Goal: Information Seeking & Learning: Learn about a topic

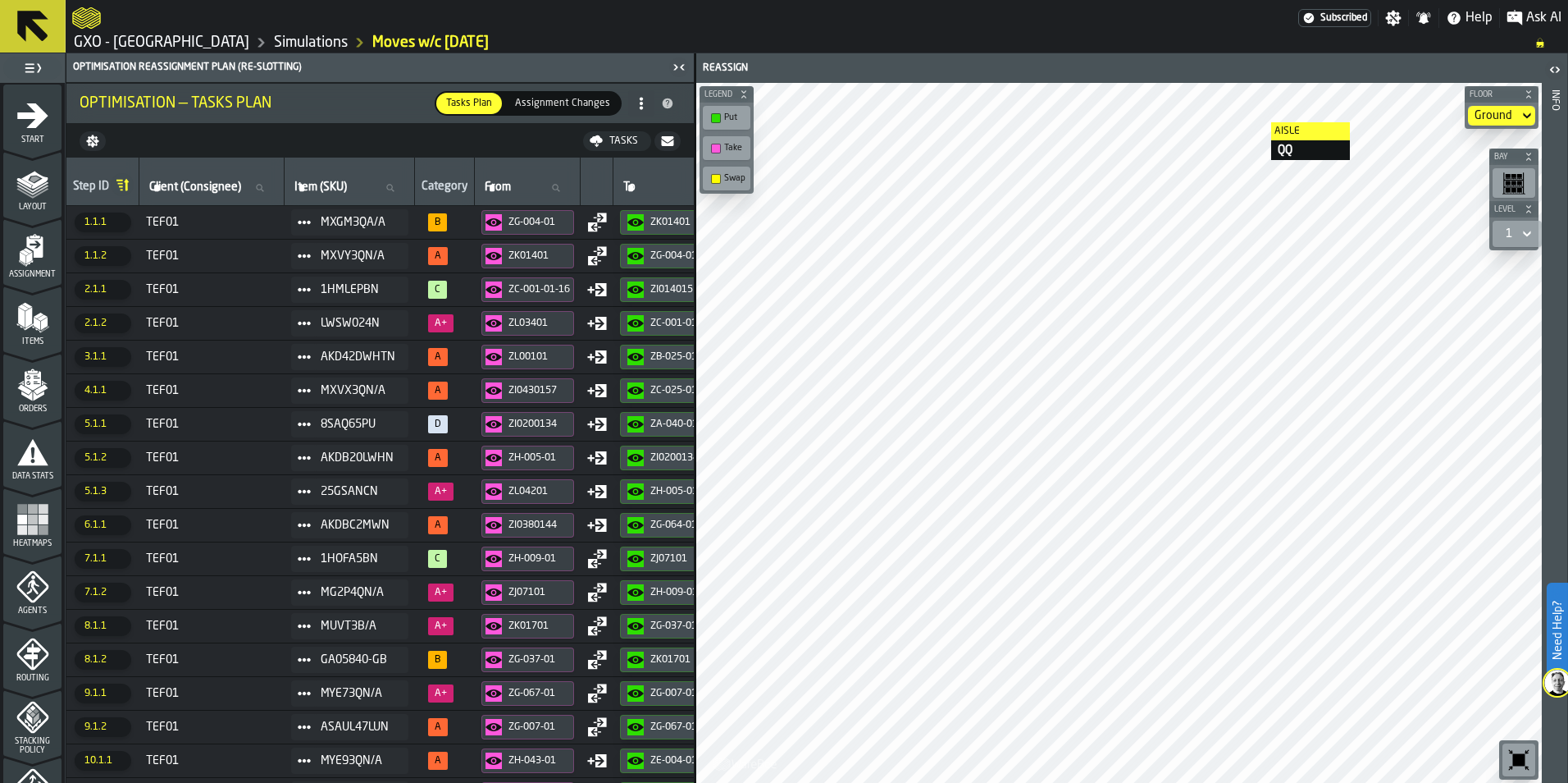
scroll to position [513, 0]
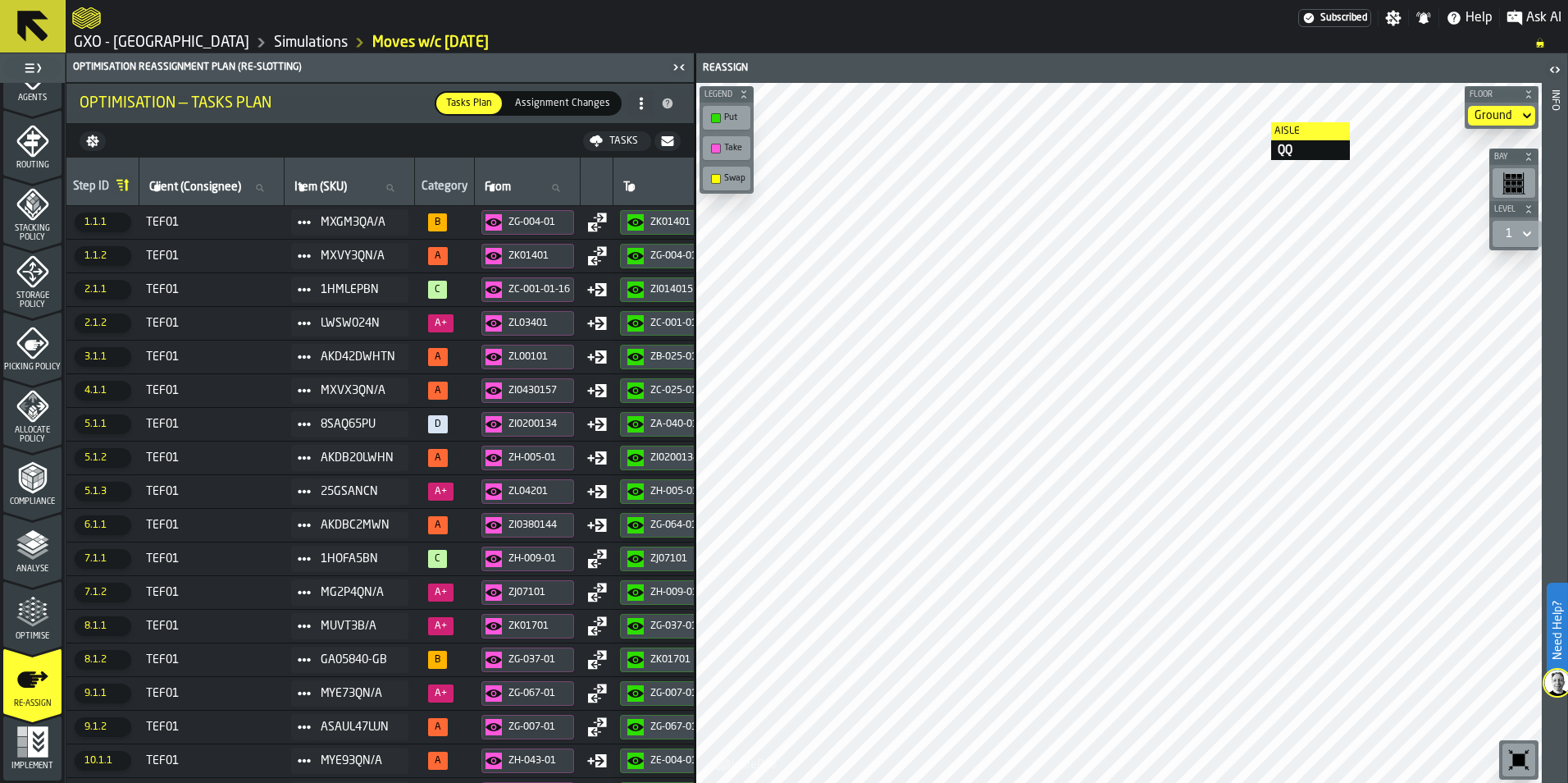
click at [274, 42] on link "Simulations" at bounding box center [310, 42] width 73 height 18
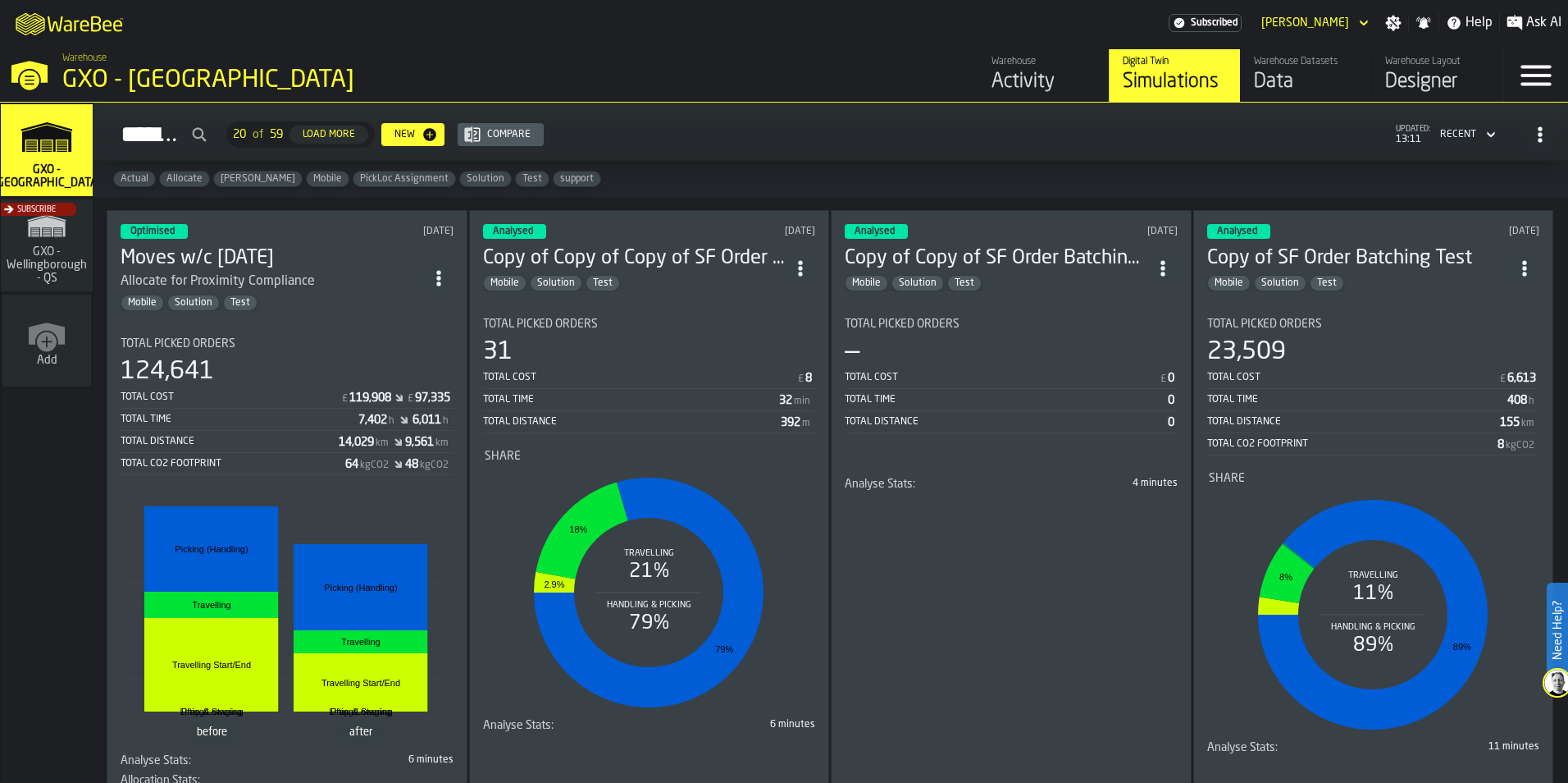
click at [292, 332] on section "Total Picked Orders 124,641 Total Cost £ 119,908 £ 97,335 Total Time 7,402 h 6,…" at bounding box center [287, 568] width 333 height 489
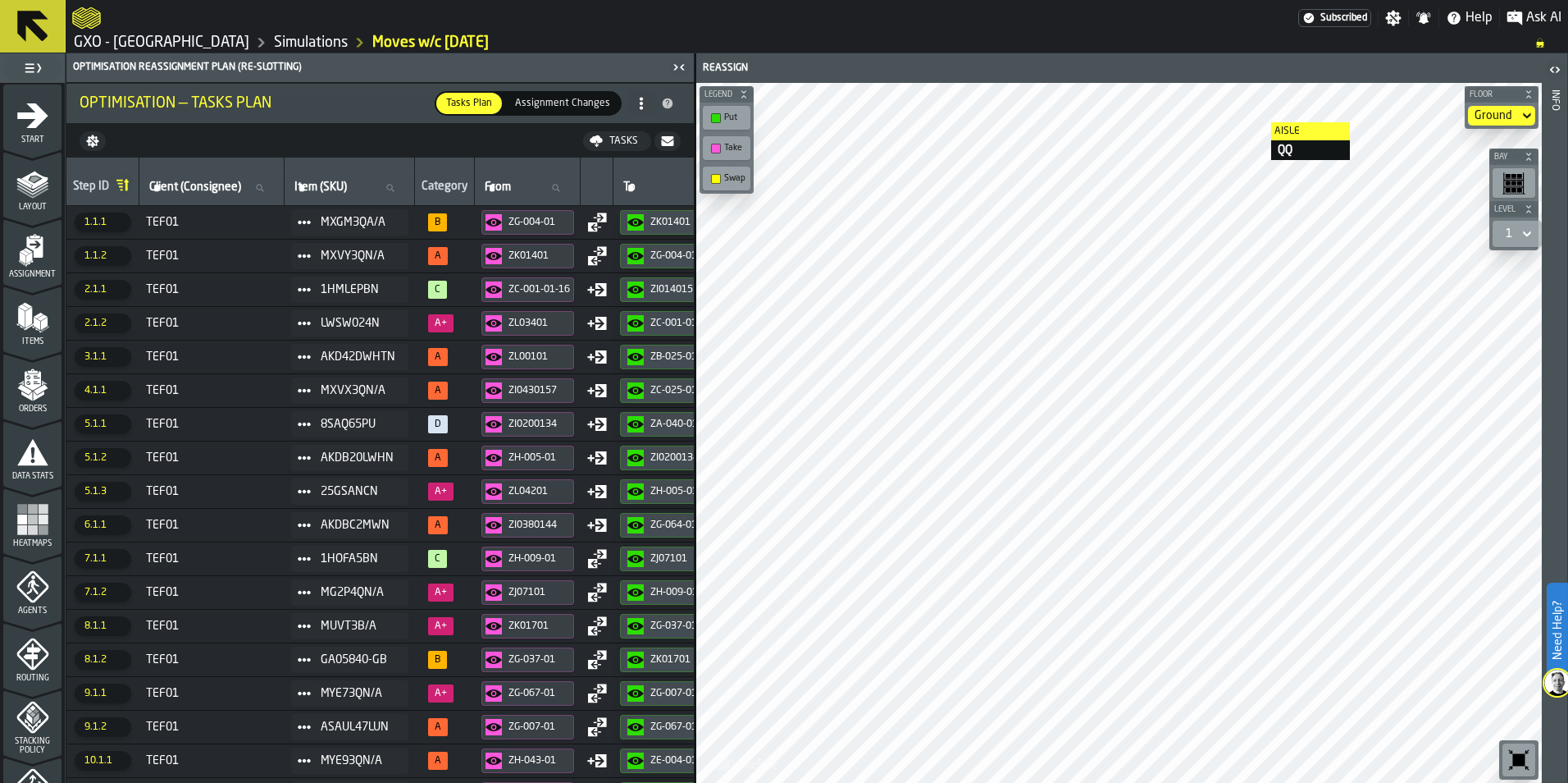
click at [41, 272] on span "Assignment" at bounding box center [32, 275] width 58 height 9
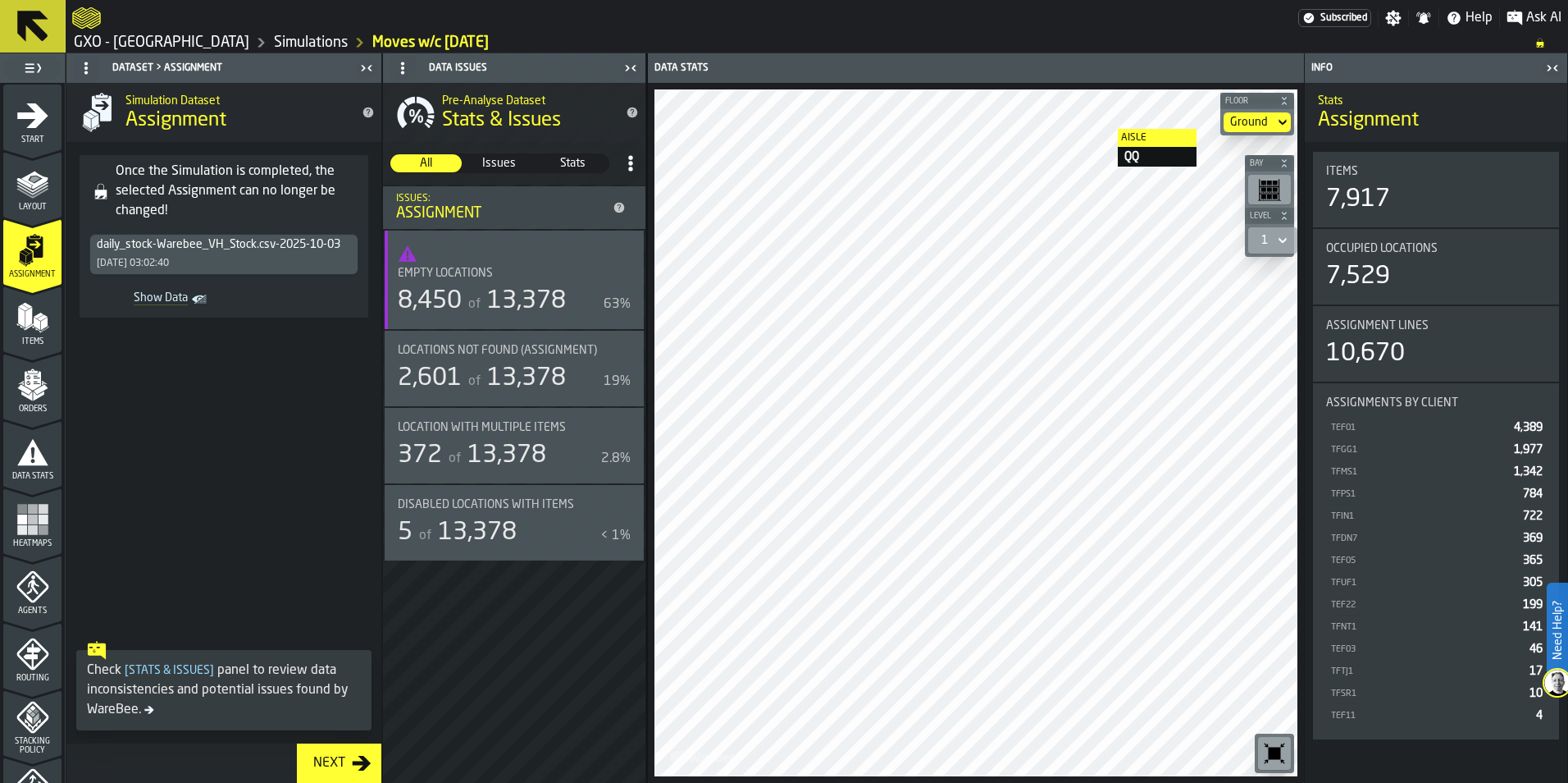
click at [292, 29] on div at bounding box center [685, 17] width 1226 height 29
click at [288, 36] on link "Simulations" at bounding box center [310, 42] width 73 height 18
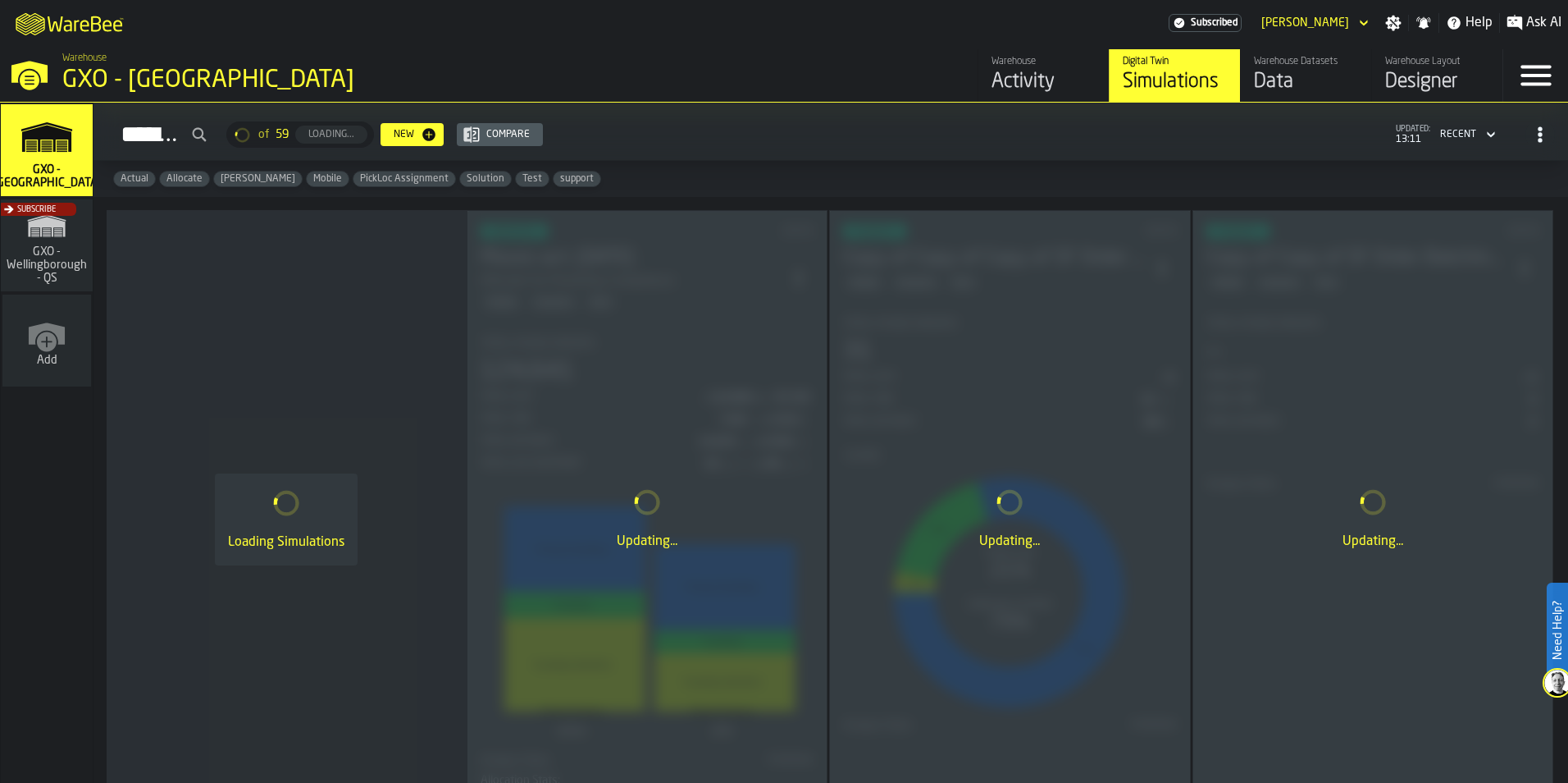
click at [1323, 87] on div "Data" at bounding box center [1306, 82] width 104 height 26
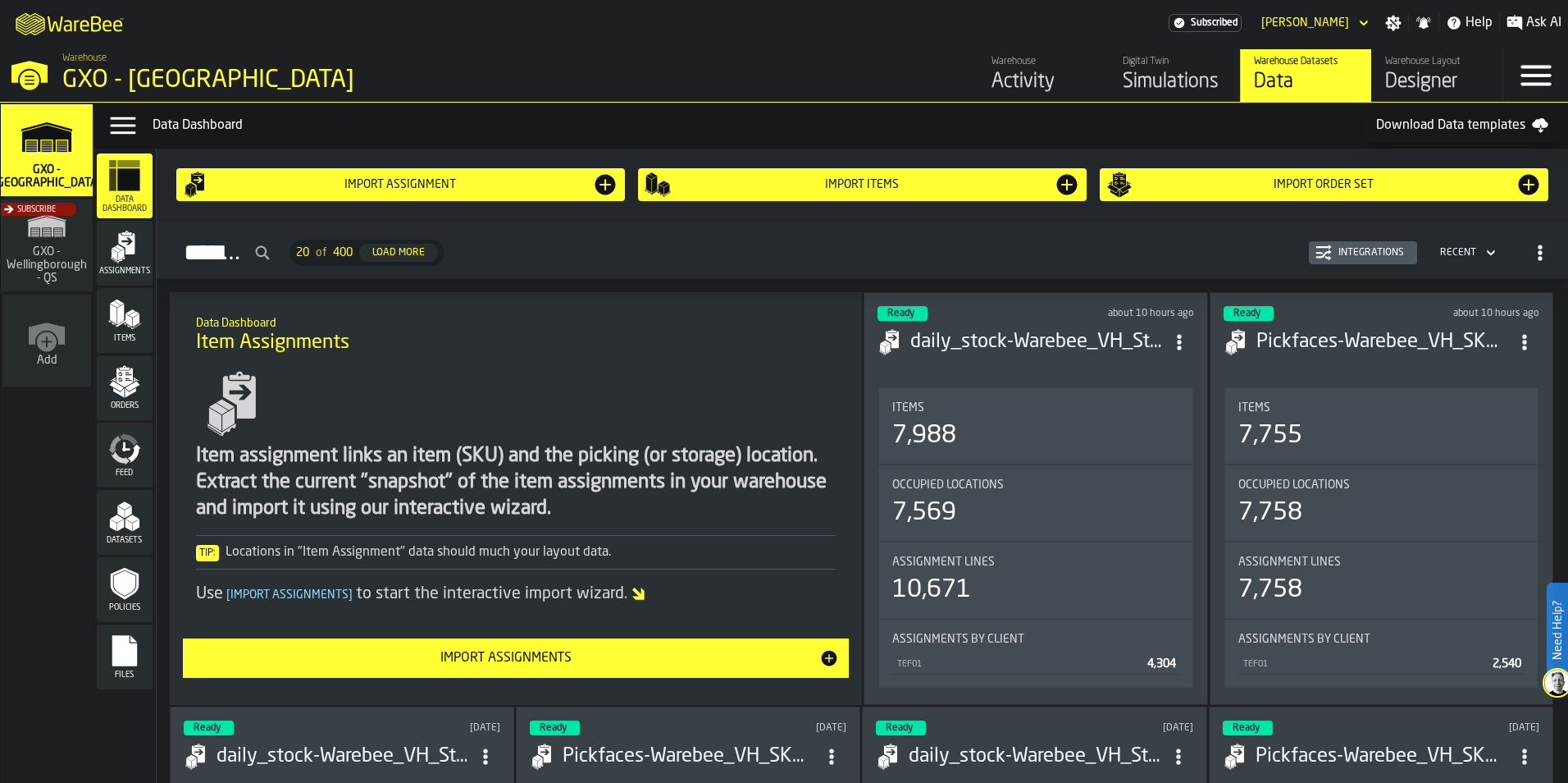
click at [122, 272] on span "Assignments" at bounding box center [124, 271] width 55 height 9
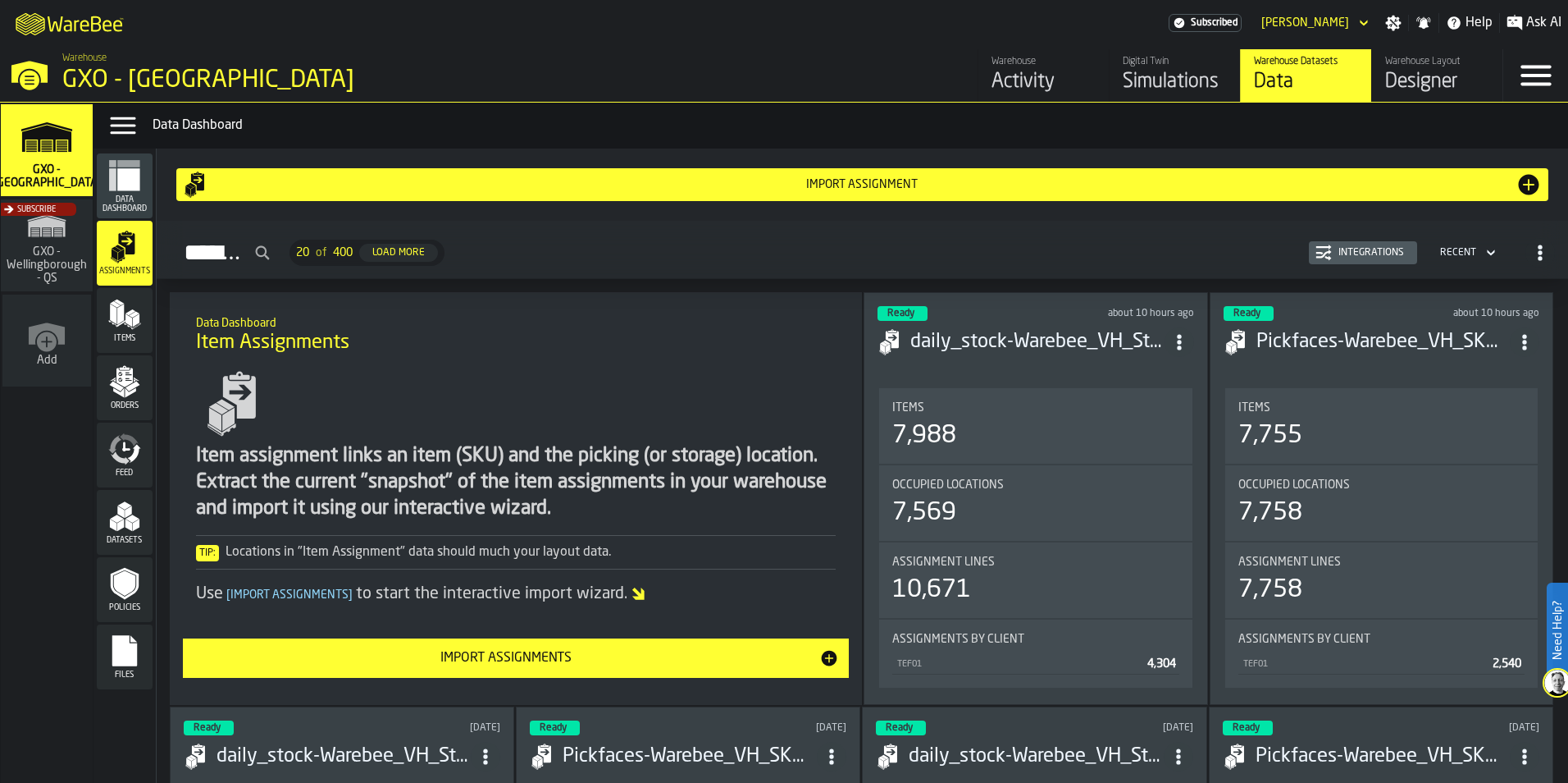
click at [1341, 258] on div "Integrations" at bounding box center [1371, 252] width 79 height 11
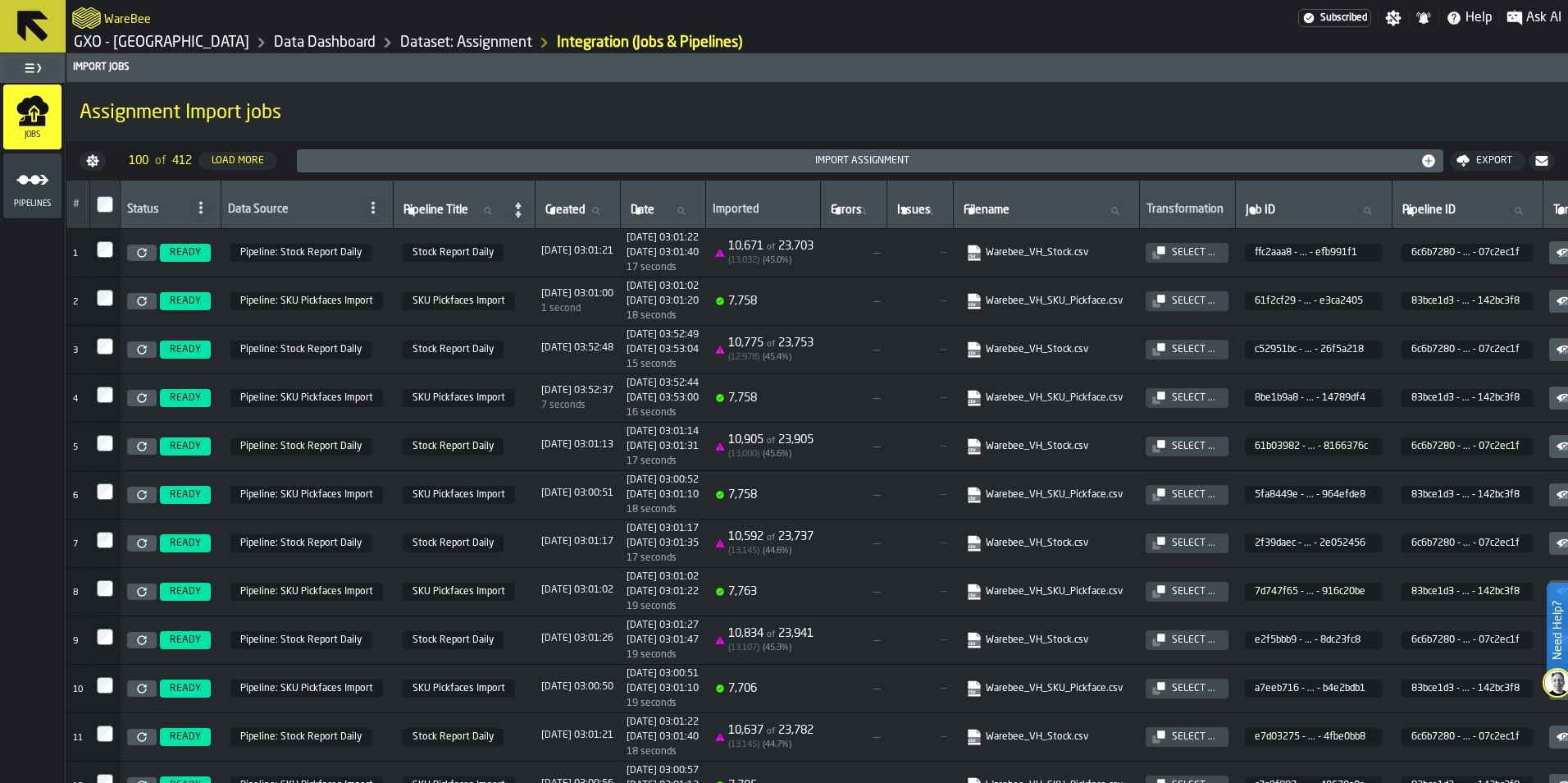
click at [401, 40] on link "Dataset: Assignment" at bounding box center [466, 42] width 132 height 18
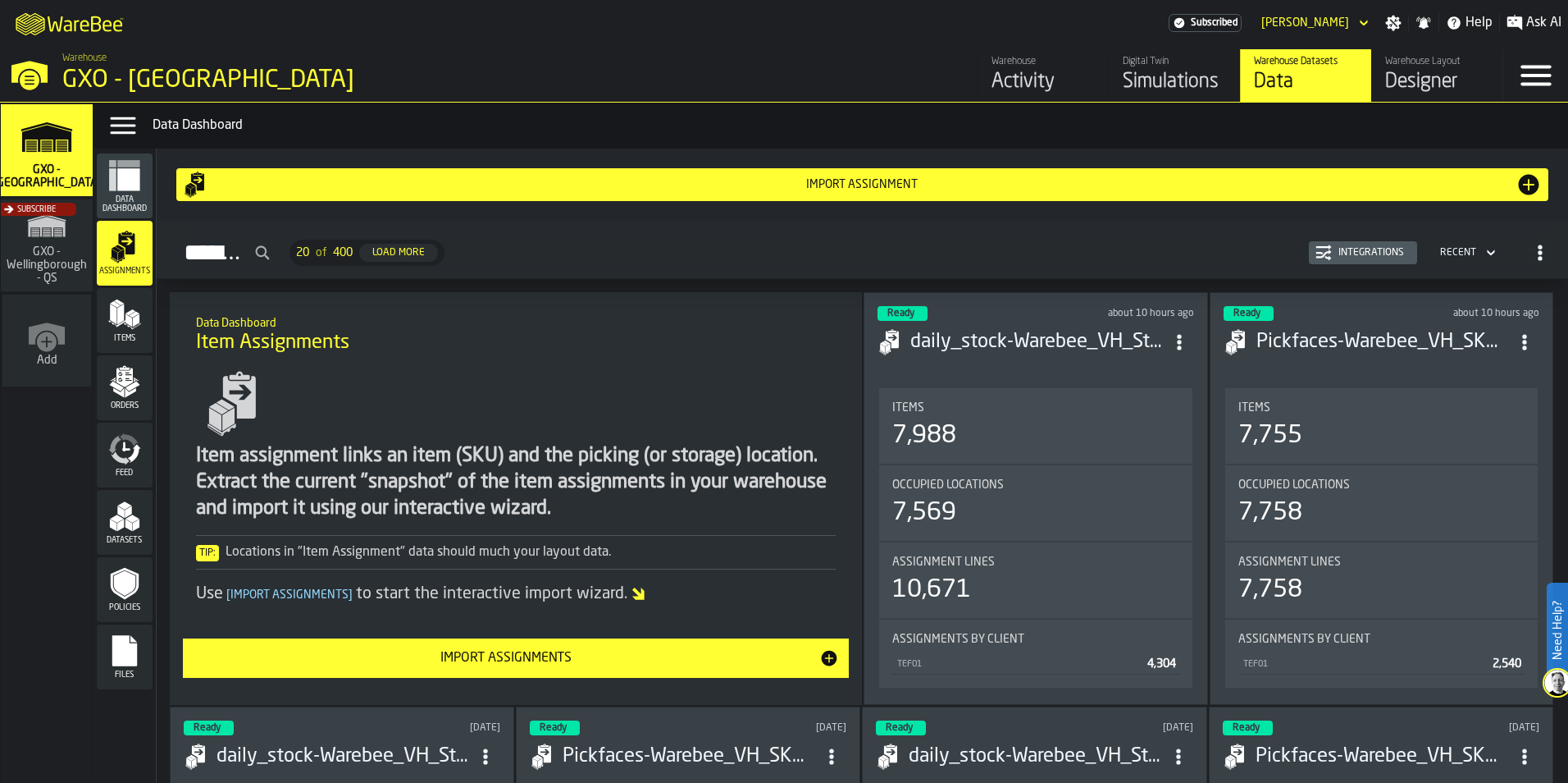
click at [131, 360] on div "Orders" at bounding box center [124, 388] width 55 height 65
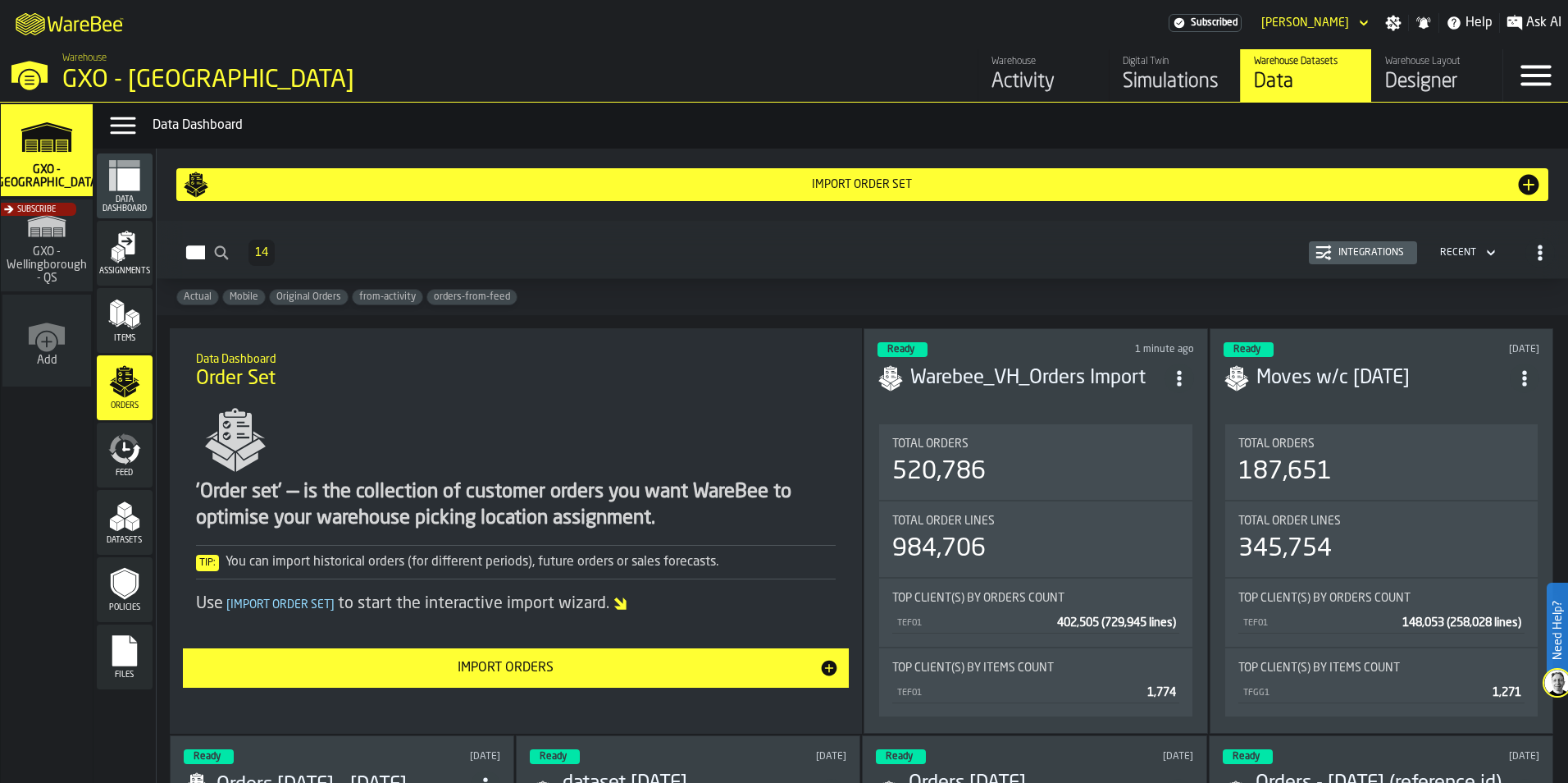
click at [130, 332] on div "Items" at bounding box center [124, 320] width 55 height 45
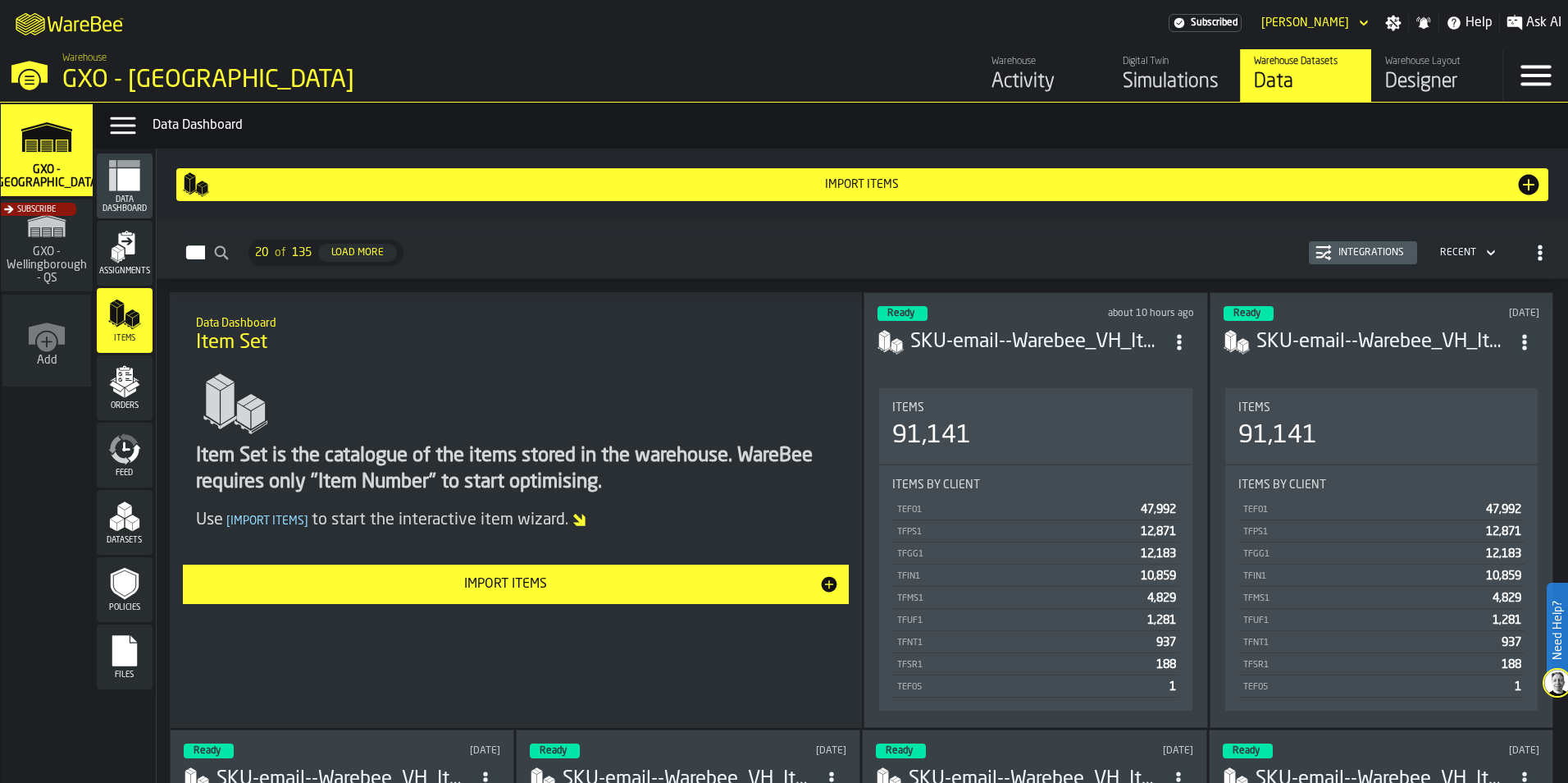
click at [970, 357] on header "Ready about 10 hours ago SKU-email--Warebee_VH_Items.csv-2025-10-13" at bounding box center [1036, 339] width 316 height 66
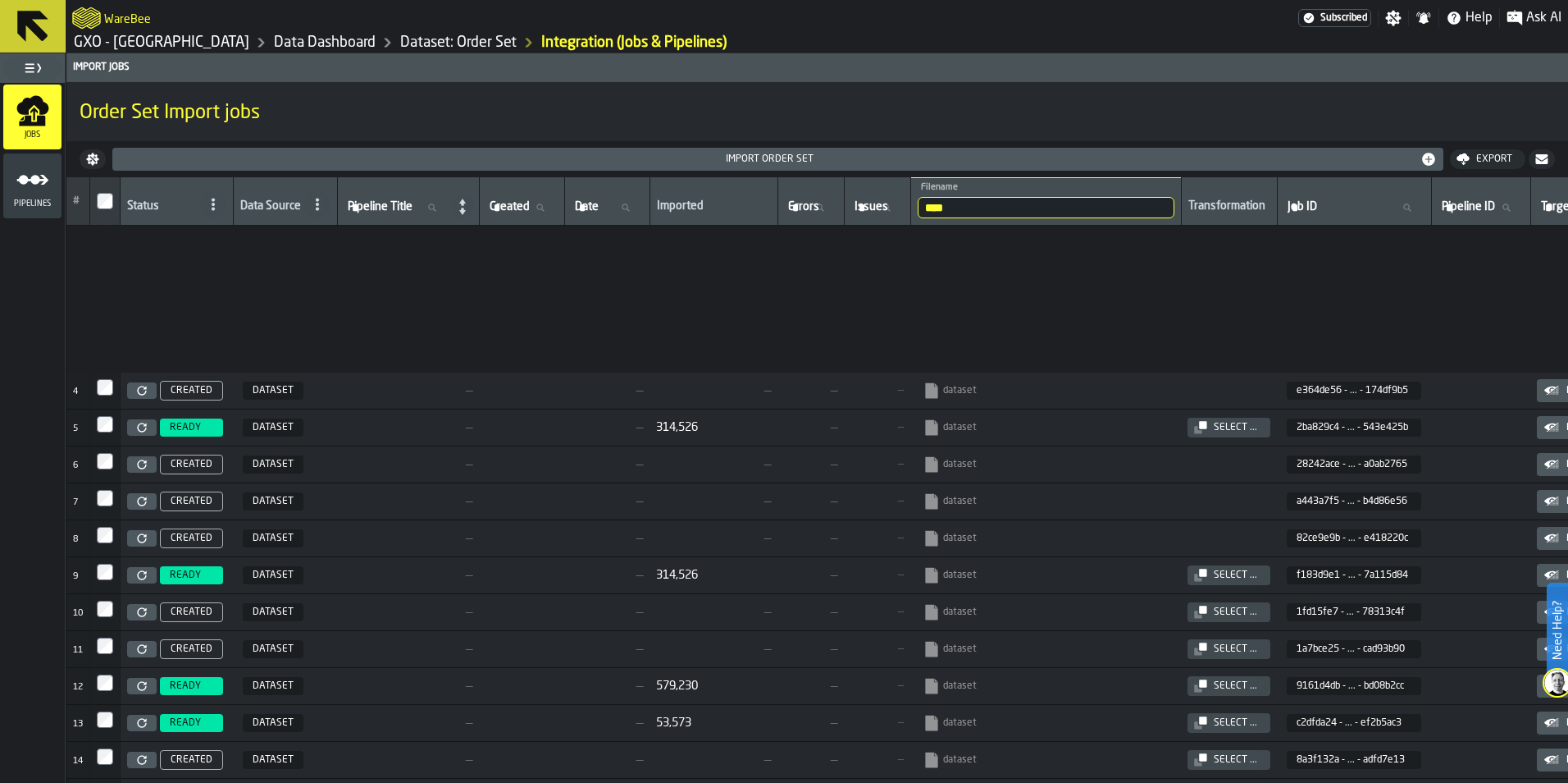
scroll to position [239, 0]
